Goal: Task Accomplishment & Management: Manage account settings

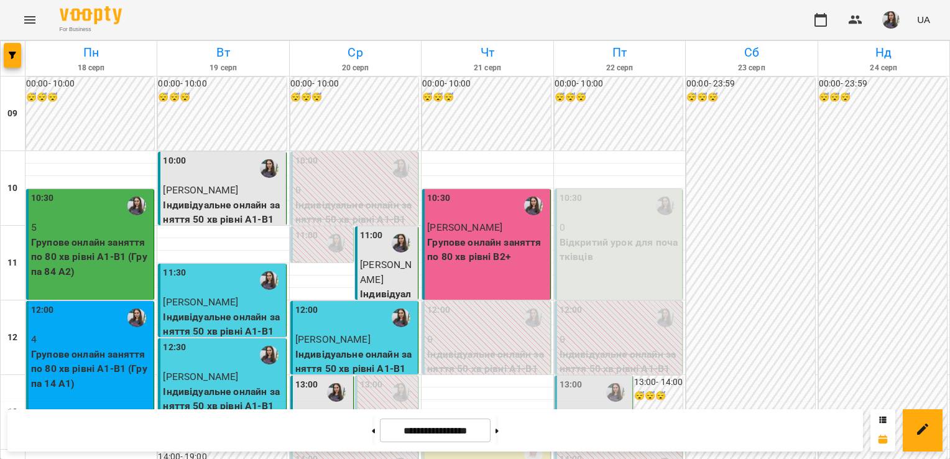
scroll to position [674, 0]
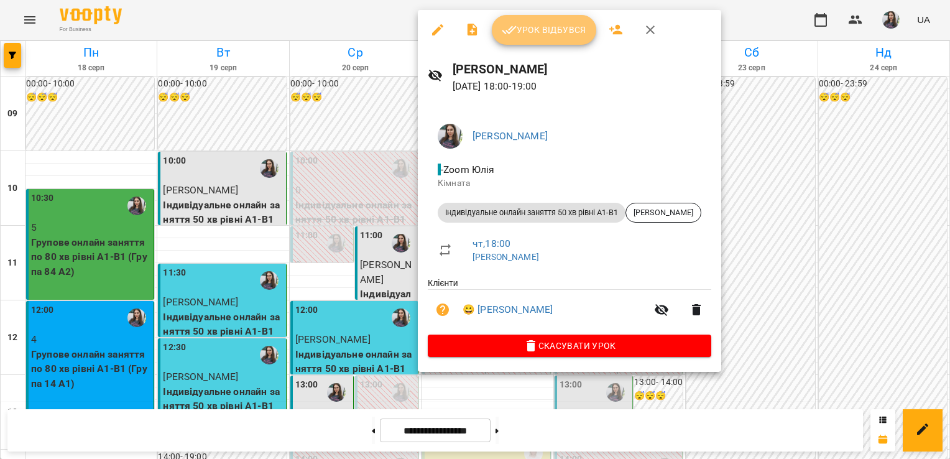
click at [527, 39] on button "Урок відбувся" at bounding box center [544, 30] width 104 height 30
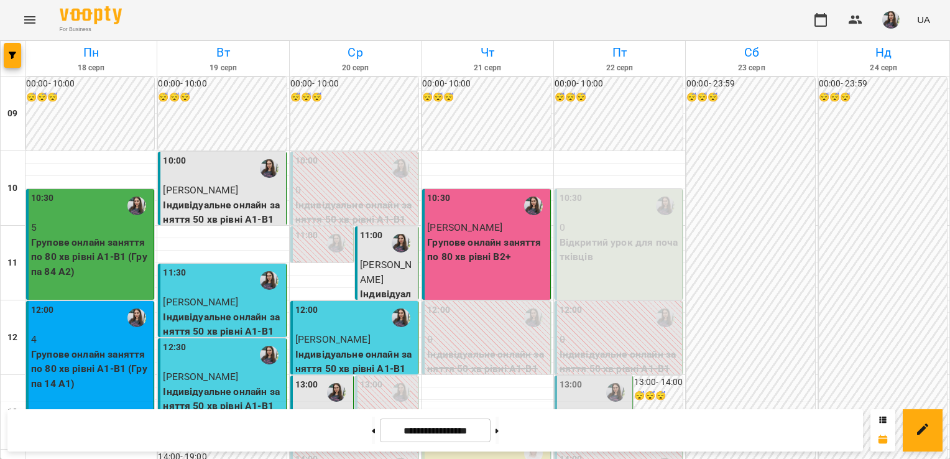
scroll to position [589, 0]
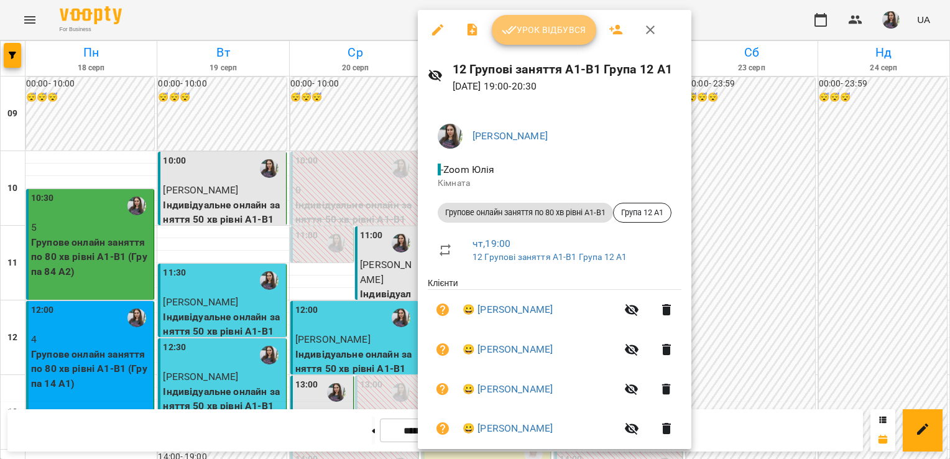
click at [550, 28] on span "Урок відбувся" at bounding box center [544, 29] width 85 height 15
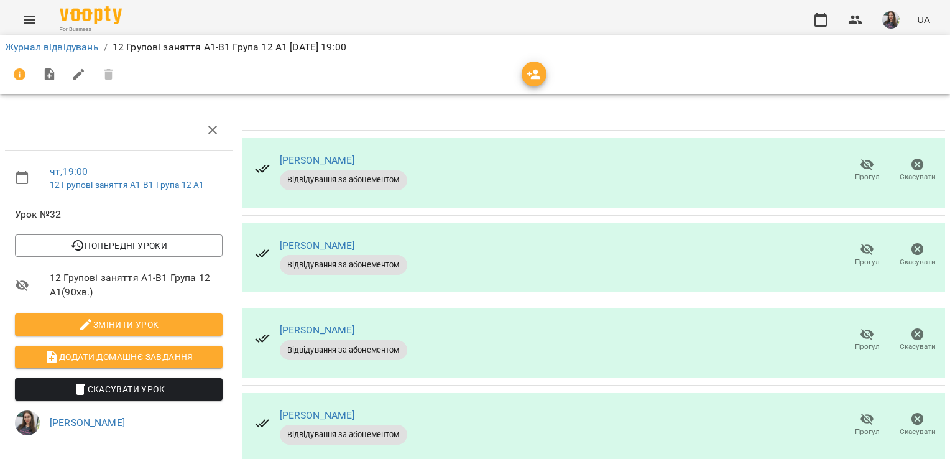
scroll to position [32, 0]
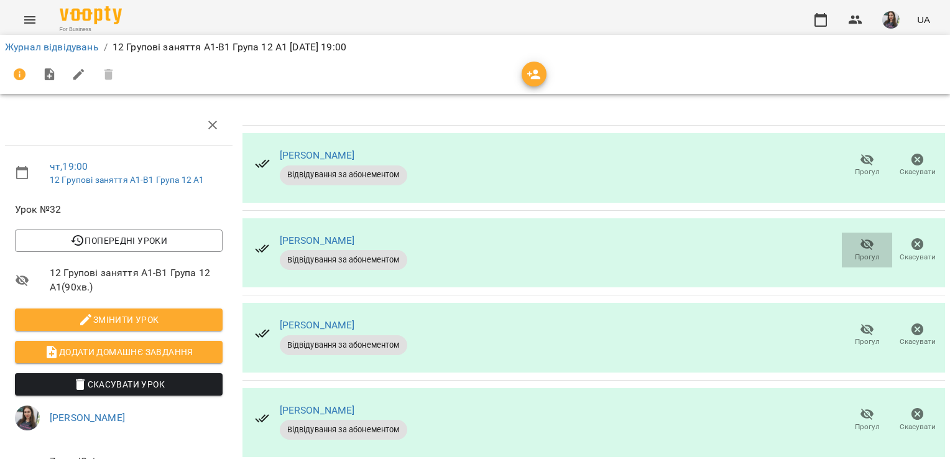
click at [860, 237] on icon "button" at bounding box center [867, 244] width 15 height 15
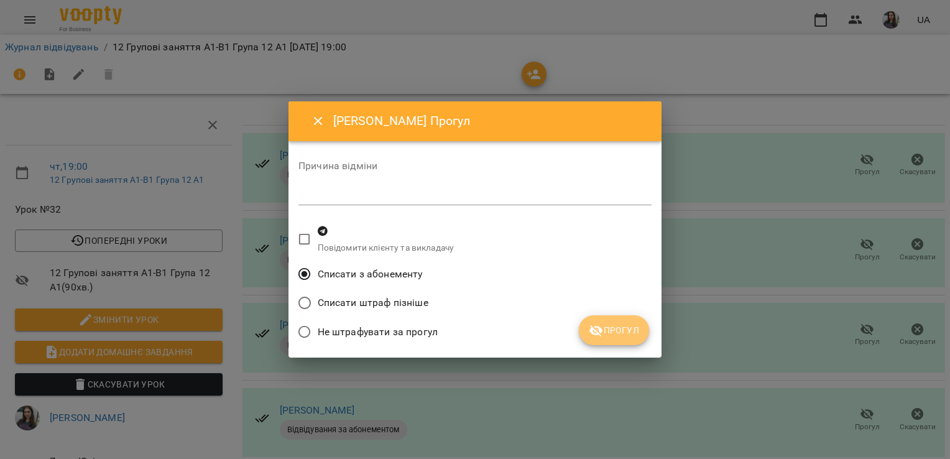
click at [631, 327] on span "Прогул" at bounding box center [614, 330] width 50 height 15
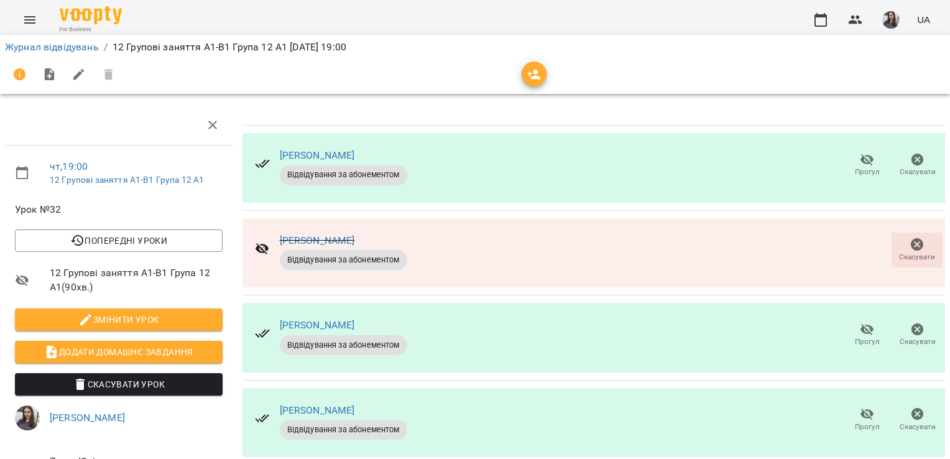
scroll to position [152, 0]
click at [860, 407] on icon "button" at bounding box center [867, 414] width 15 height 15
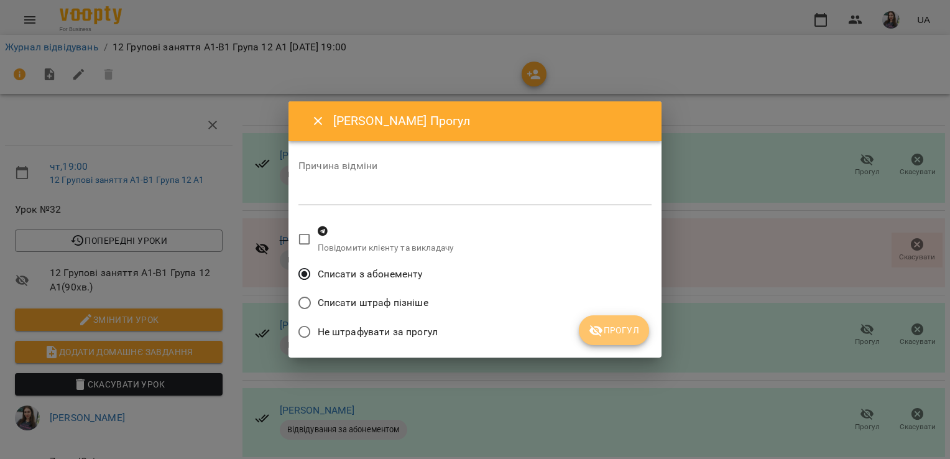
click at [625, 332] on span "Прогул" at bounding box center [614, 330] width 50 height 15
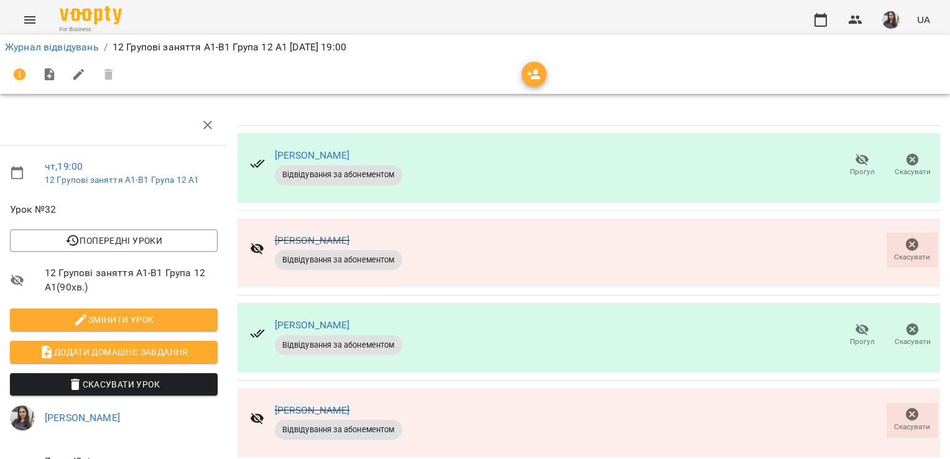
scroll to position [38, 5]
